Goal: Submit feedback/report problem

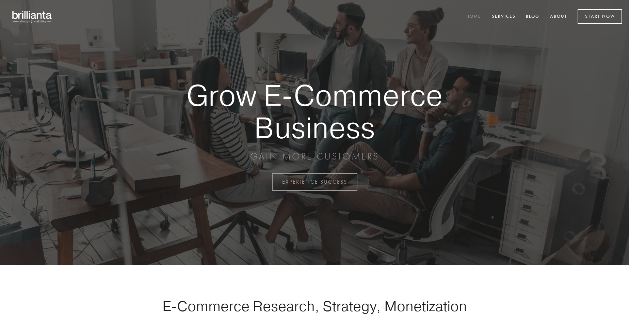
scroll to position [1784, 0]
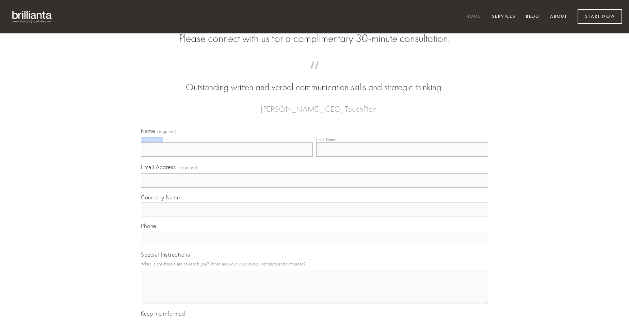
type input "[PERSON_NAME]"
click at [402, 157] on input "Last Name" at bounding box center [402, 149] width 172 height 14
type input "[PERSON_NAME]"
click at [314, 187] on input "Email Address (required)" at bounding box center [314, 180] width 347 height 14
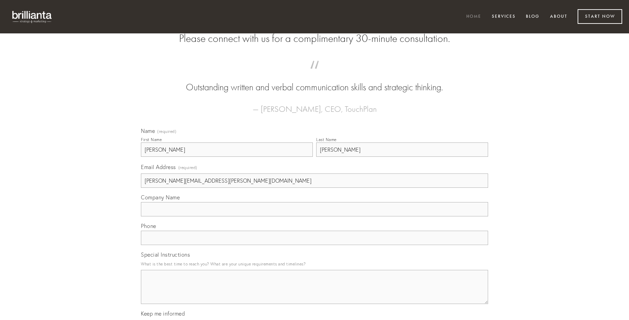
type input "[PERSON_NAME][EMAIL_ADDRESS][PERSON_NAME][DOMAIN_NAME]"
click at [314, 216] on input "Company Name" at bounding box center [314, 209] width 347 height 14
type input "copia"
click at [314, 245] on input "text" at bounding box center [314, 237] width 347 height 14
click at [314, 293] on textarea "Special Instructions" at bounding box center [314, 287] width 347 height 34
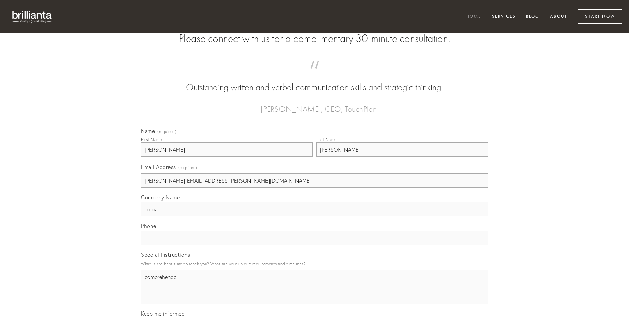
type textarea "comprehendo"
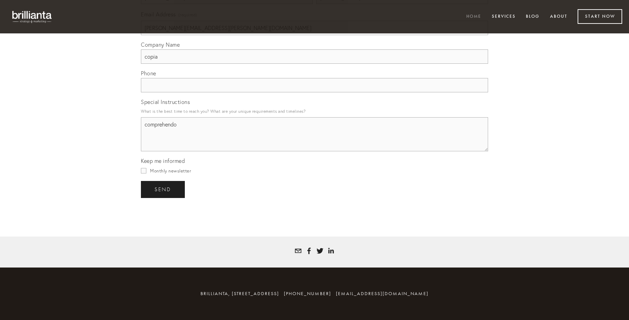
click at [163, 189] on span "send" at bounding box center [162, 189] width 17 height 6
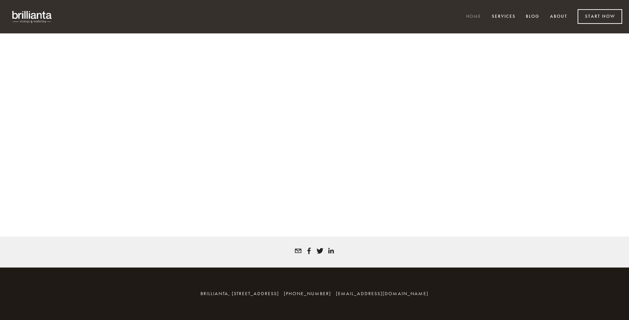
scroll to position [1775, 0]
